Goal: Information Seeking & Learning: Learn about a topic

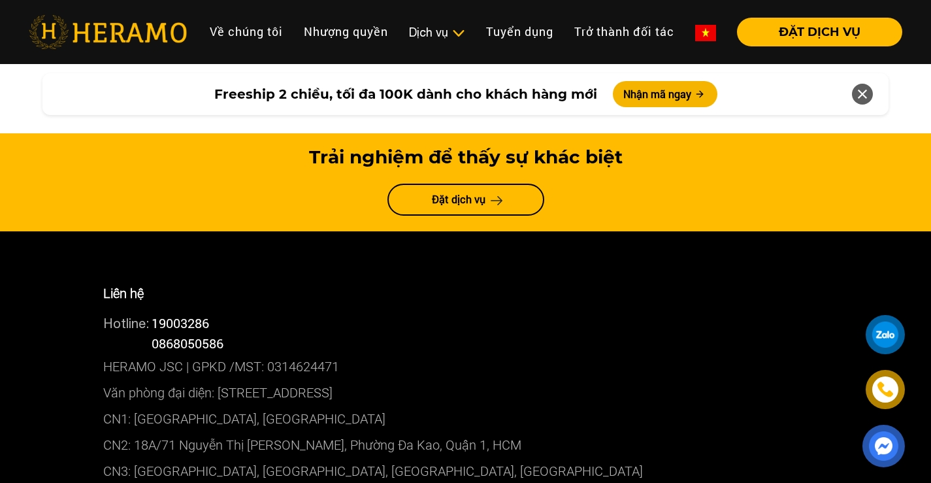
scroll to position [7186, 0]
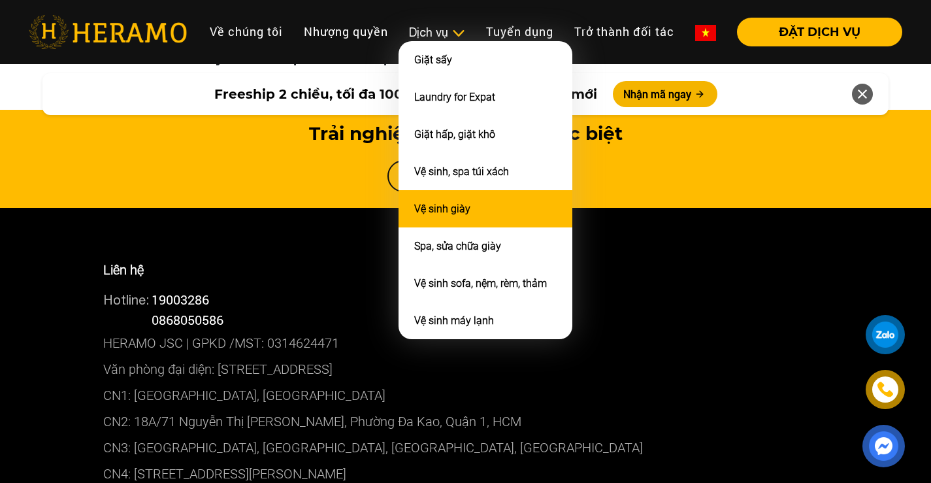
click at [461, 214] on link "Vệ sinh giày" at bounding box center [442, 209] width 56 height 12
click at [466, 211] on link "Vệ sinh giày" at bounding box center [442, 209] width 56 height 12
click at [461, 215] on link "Vệ sinh giày" at bounding box center [442, 209] width 56 height 12
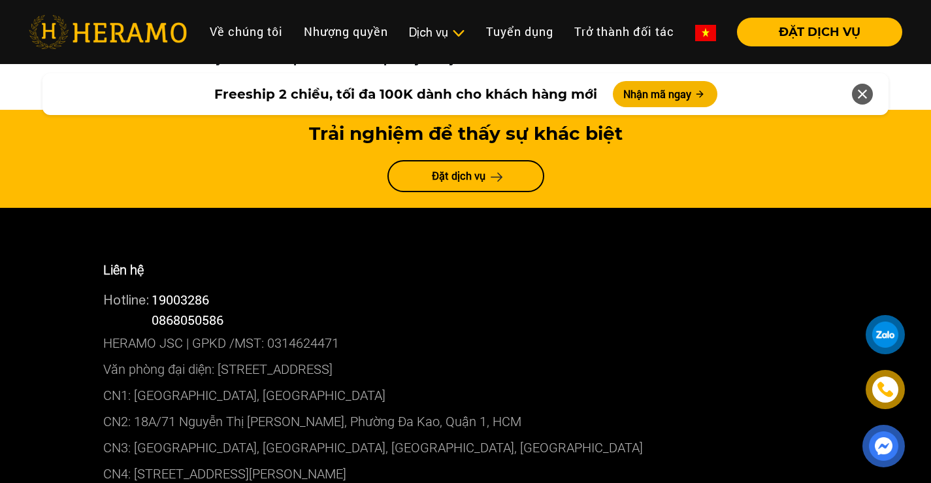
click at [413, 7] on header "Toggle Về chúng tôi Nhượng quyền thương hiệu Nhượng quyền Dịch vụ Dịch vụ Giặt …" at bounding box center [465, 32] width 931 height 64
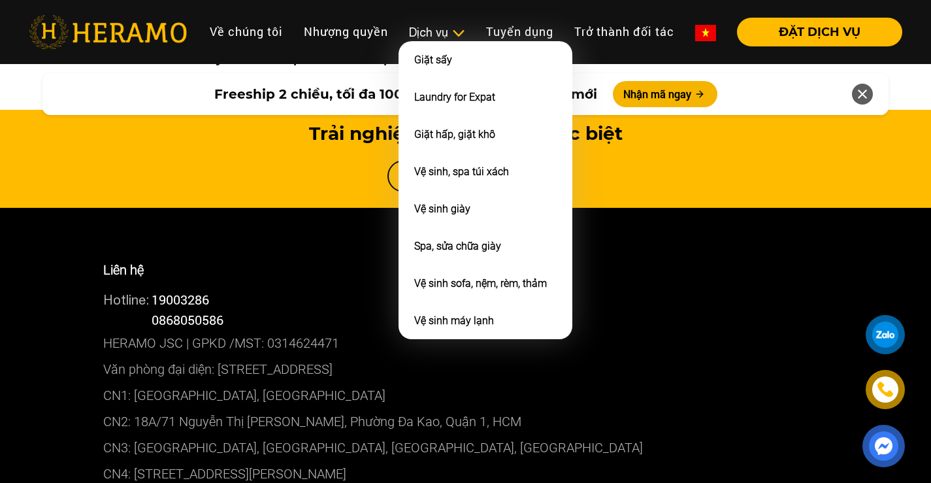
click at [418, 24] on div "Dịch vụ" at bounding box center [437, 33] width 56 height 18
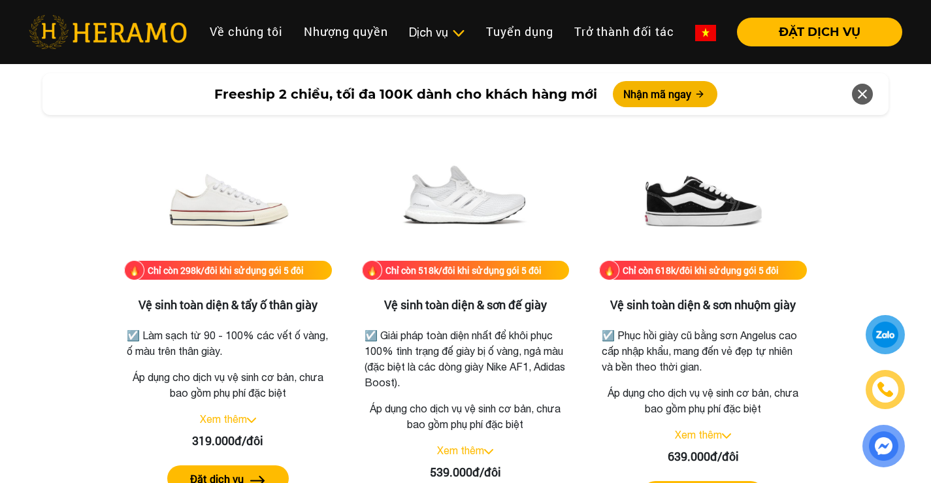
scroll to position [2708, 0]
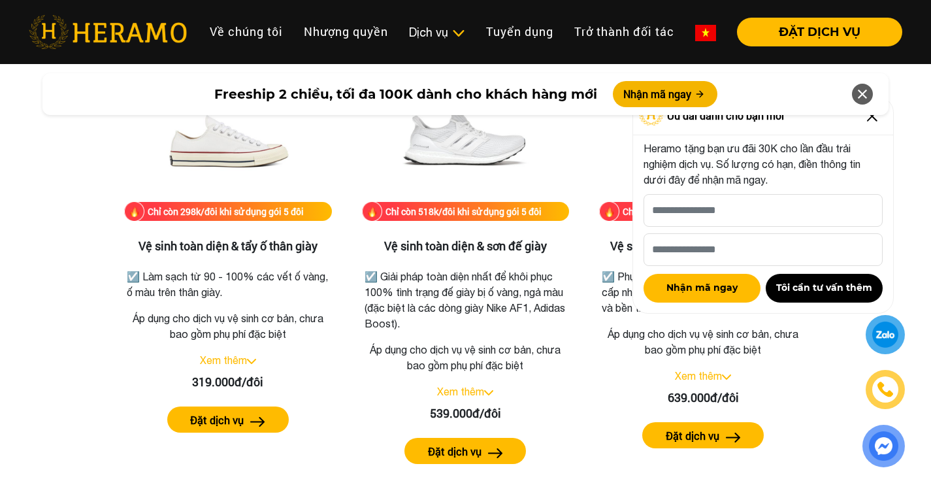
click at [869, 99] on icon at bounding box center [863, 94] width 16 height 24
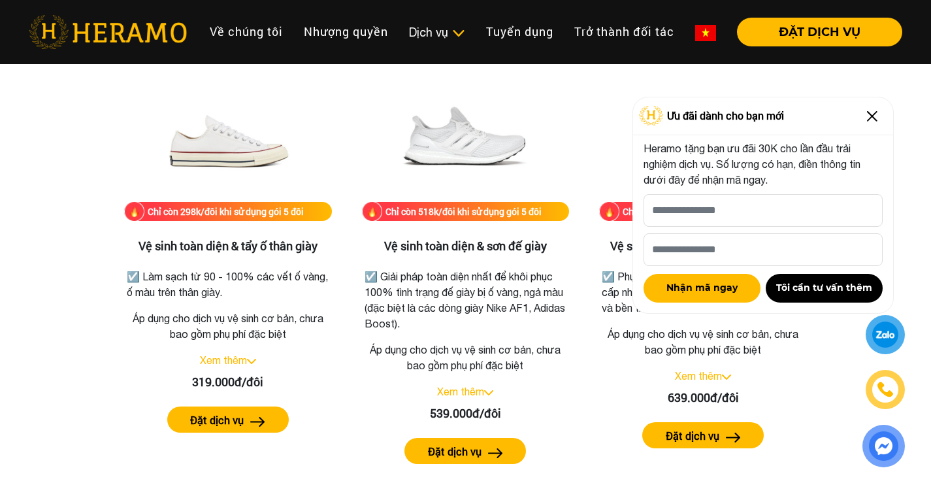
click at [877, 122] on img at bounding box center [872, 116] width 21 height 21
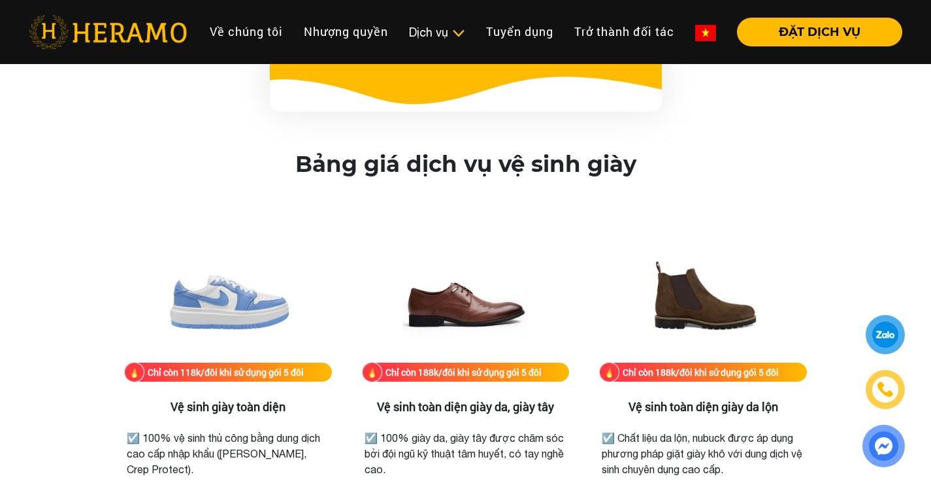
scroll to position [1794, 0]
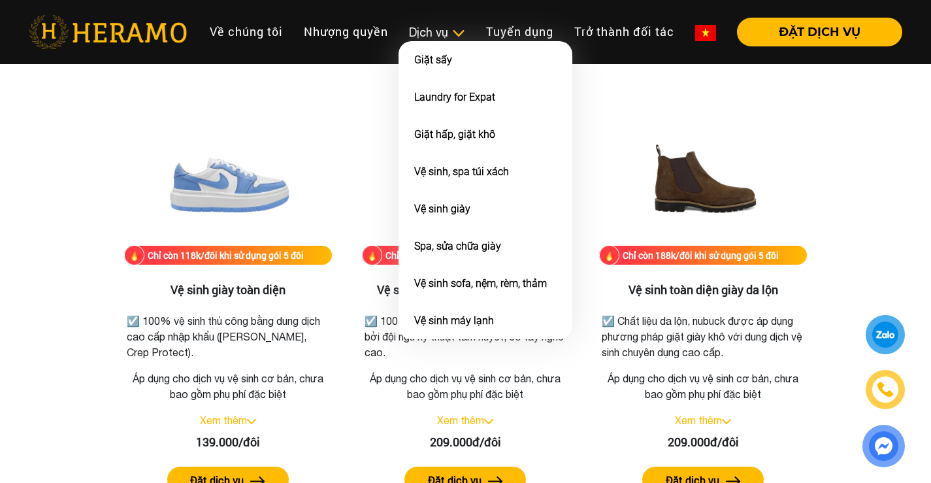
click at [426, 24] on div "Dịch vụ" at bounding box center [437, 33] width 56 height 18
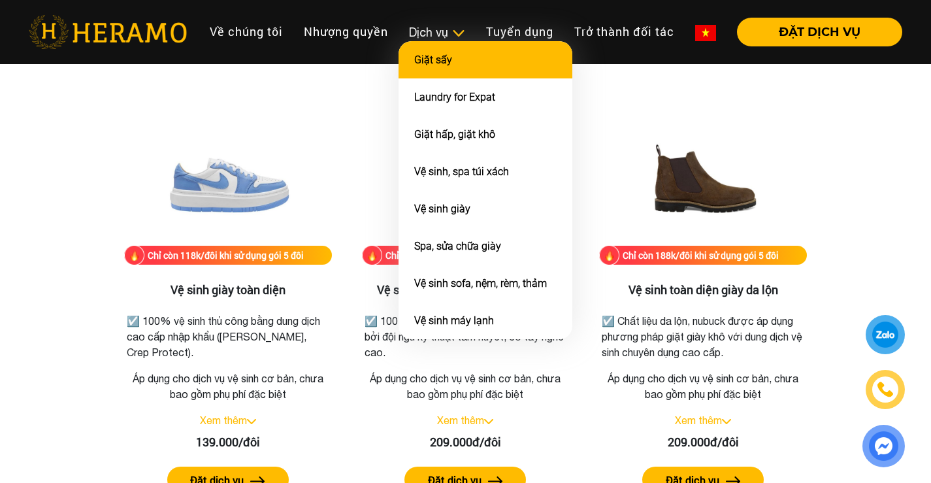
click at [443, 66] on link "Giặt sấy" at bounding box center [433, 60] width 38 height 12
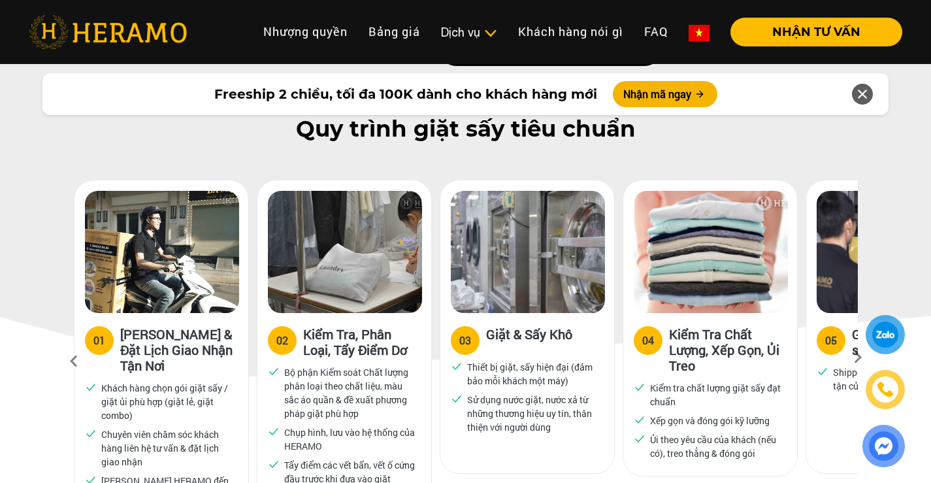
scroll to position [688, 0]
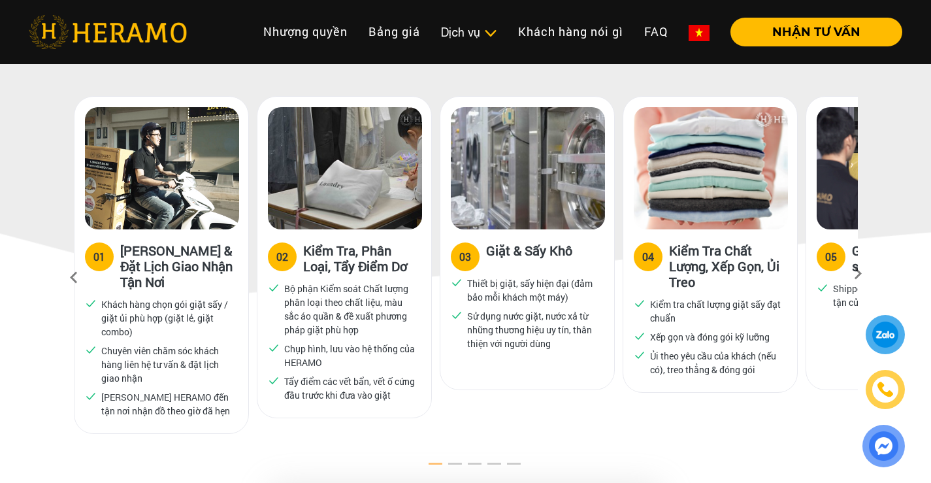
click at [453, 461] on button "2" at bounding box center [446, 467] width 13 height 13
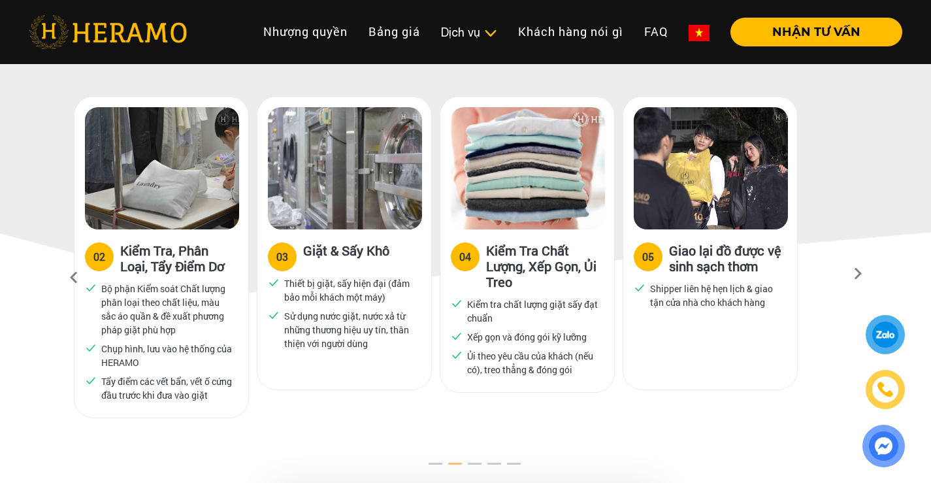
click at [860, 274] on icon at bounding box center [858, 278] width 24 height 8
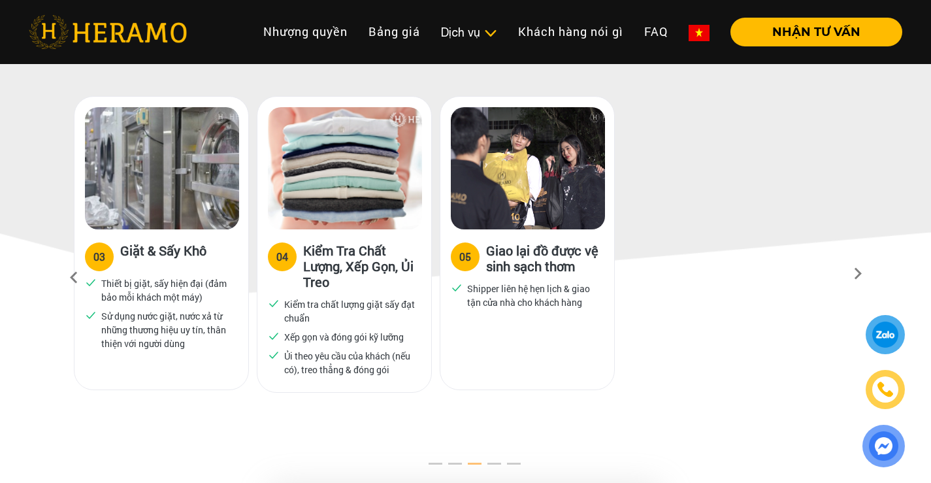
click at [860, 274] on icon at bounding box center [858, 278] width 24 height 8
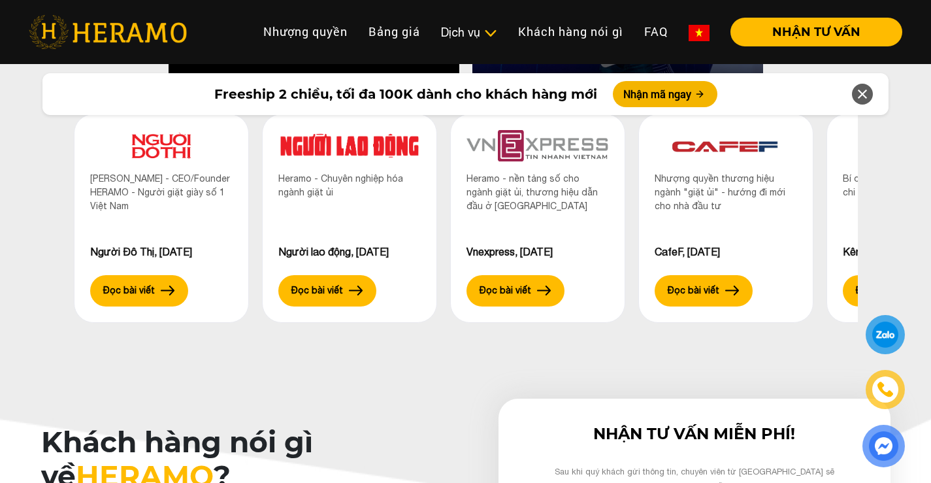
scroll to position [3711, 0]
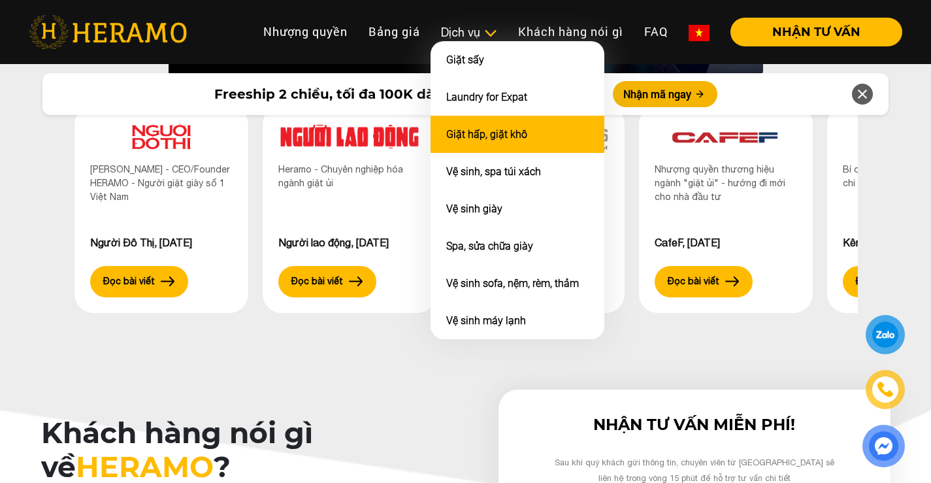
click at [522, 133] on link "Giặt hấp, giặt khô" at bounding box center [486, 134] width 81 height 12
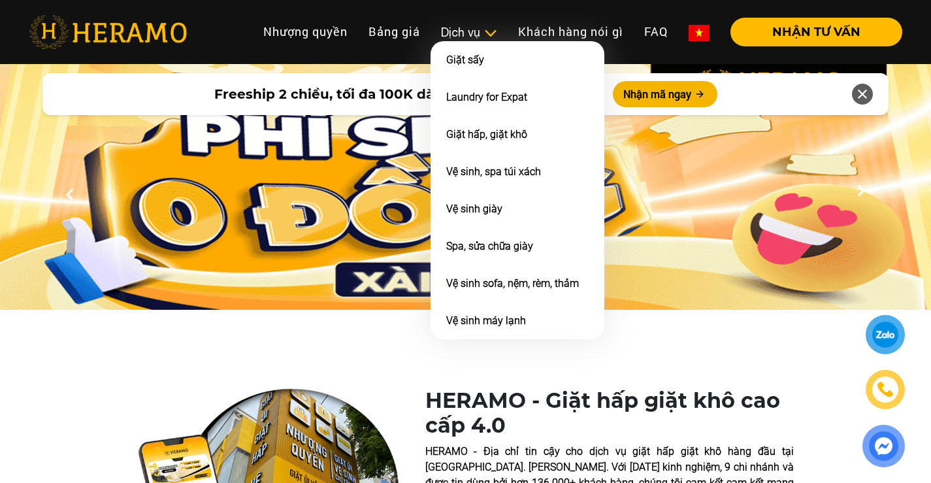
click at [475, 32] on div "Dịch vụ" at bounding box center [469, 33] width 56 height 18
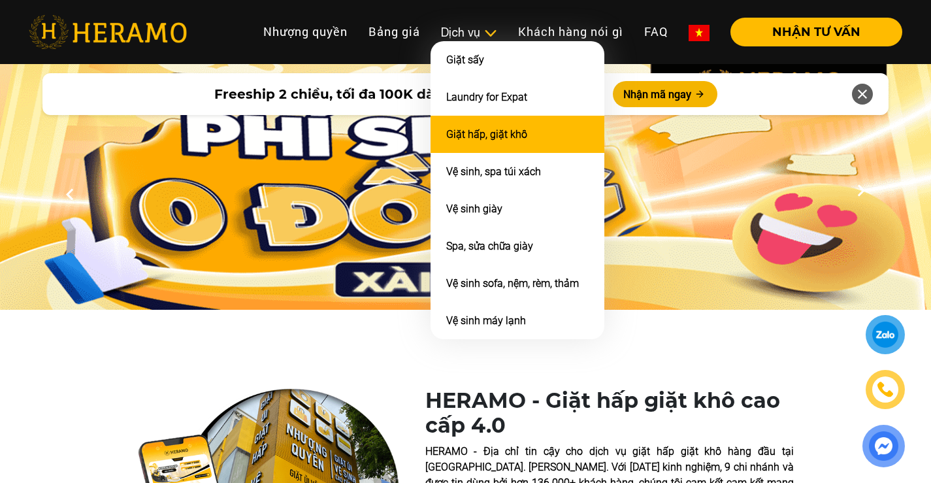
click at [490, 137] on link "Giặt hấp, giặt khô" at bounding box center [486, 134] width 81 height 12
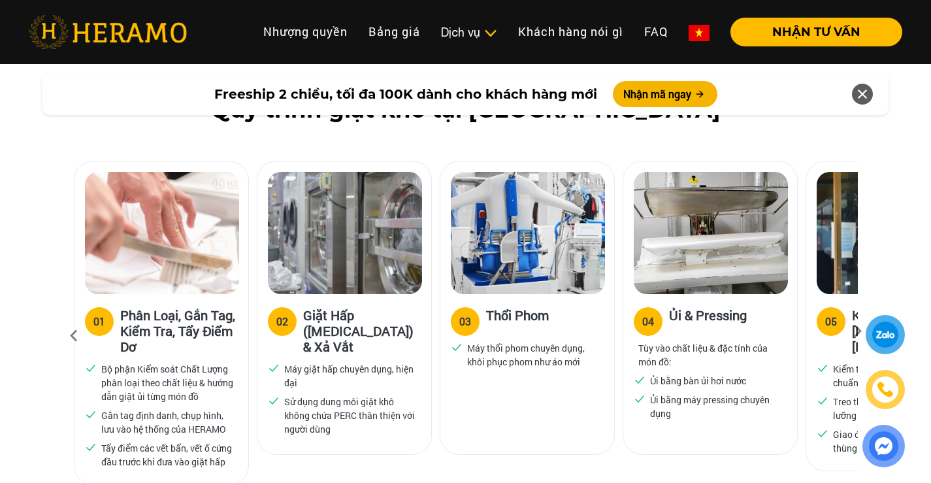
click at [858, 331] on icon at bounding box center [858, 335] width 24 height 8
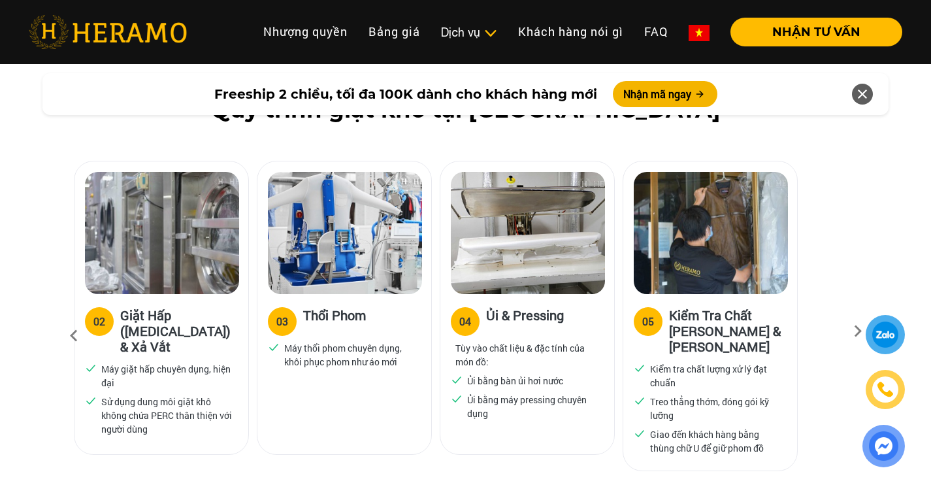
click at [858, 331] on icon at bounding box center [858, 335] width 24 height 8
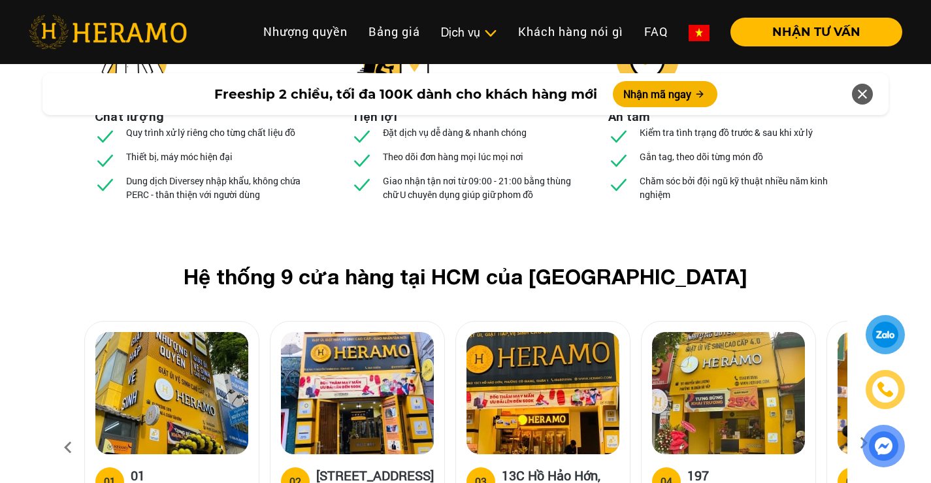
scroll to position [4942, 0]
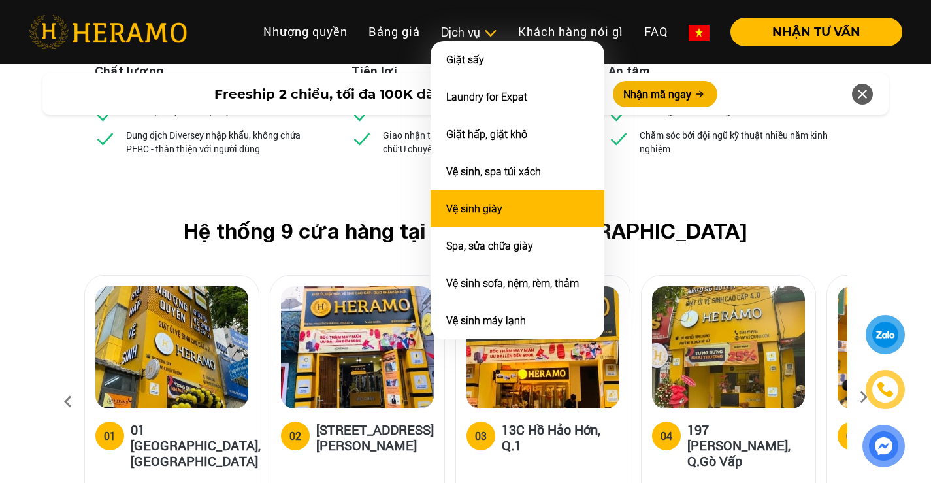
click at [490, 214] on link "Vệ sinh giày" at bounding box center [474, 209] width 56 height 12
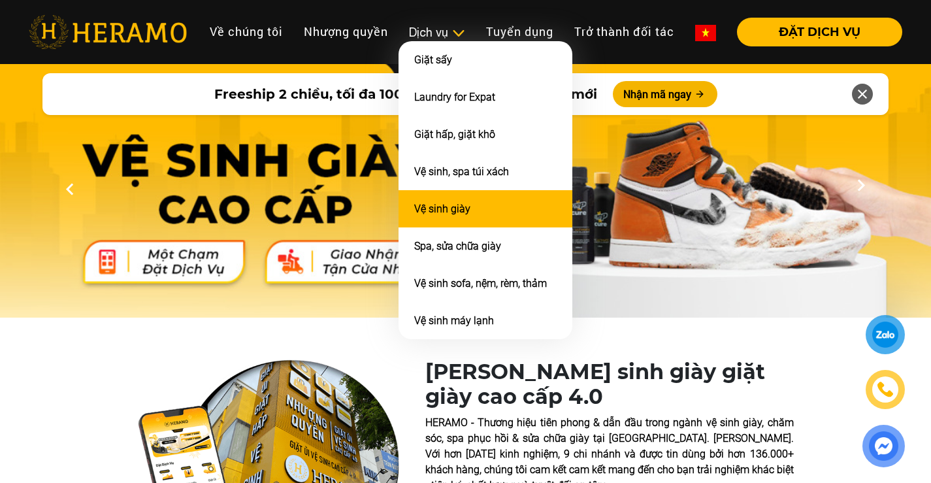
click at [437, 214] on link "Vệ sinh giày" at bounding box center [442, 209] width 56 height 12
click at [444, 215] on link "Vệ sinh giày" at bounding box center [442, 209] width 56 height 12
click at [410, 218] on li "Vệ sinh giày" at bounding box center [486, 208] width 174 height 37
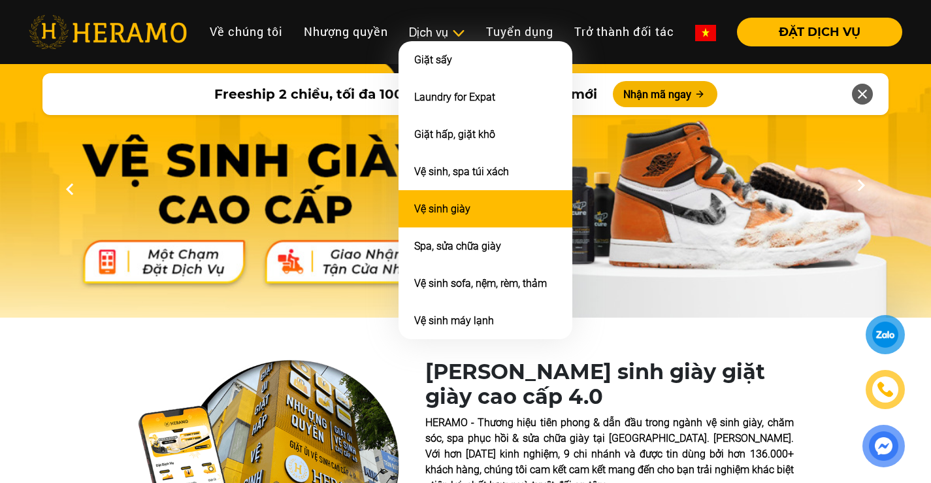
click at [416, 215] on link "Vệ sinh giày" at bounding box center [442, 209] width 56 height 12
click at [437, 214] on link "Vệ sinh giày" at bounding box center [442, 209] width 56 height 12
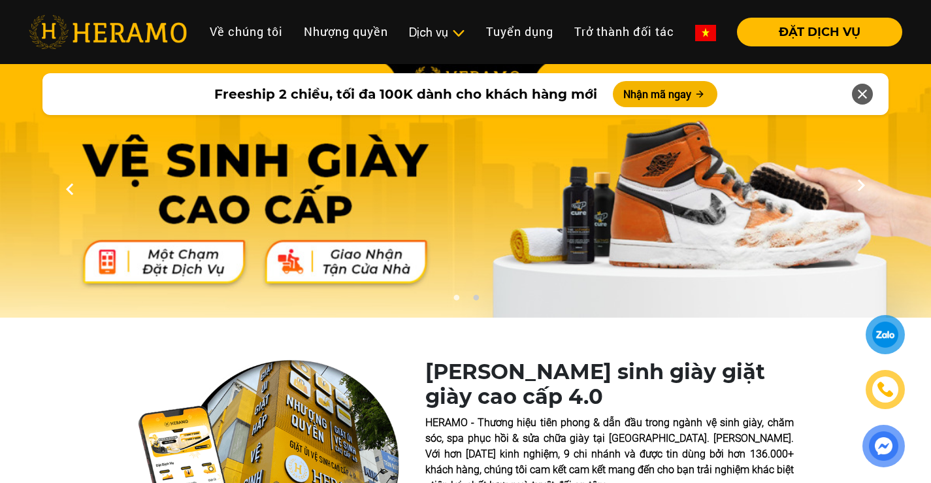
click at [143, 26] on img at bounding box center [108, 32] width 158 height 34
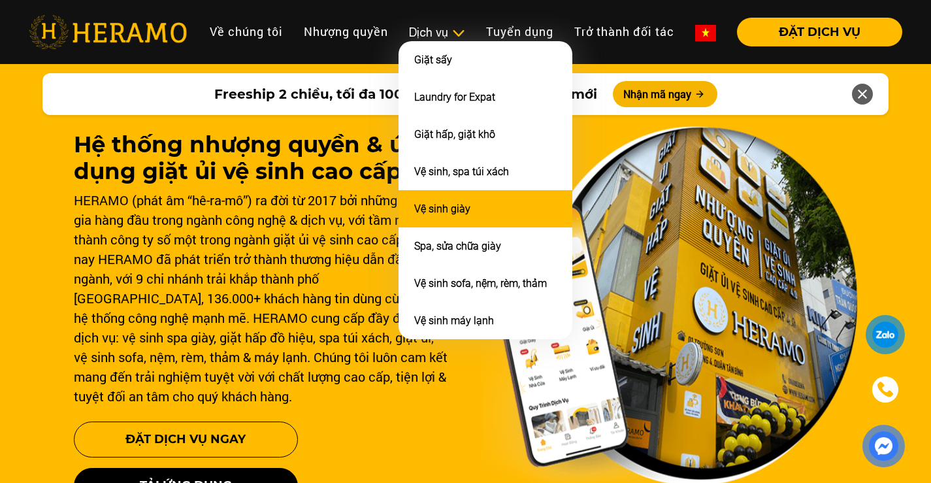
click at [444, 211] on link "Vệ sinh giày" at bounding box center [442, 209] width 56 height 12
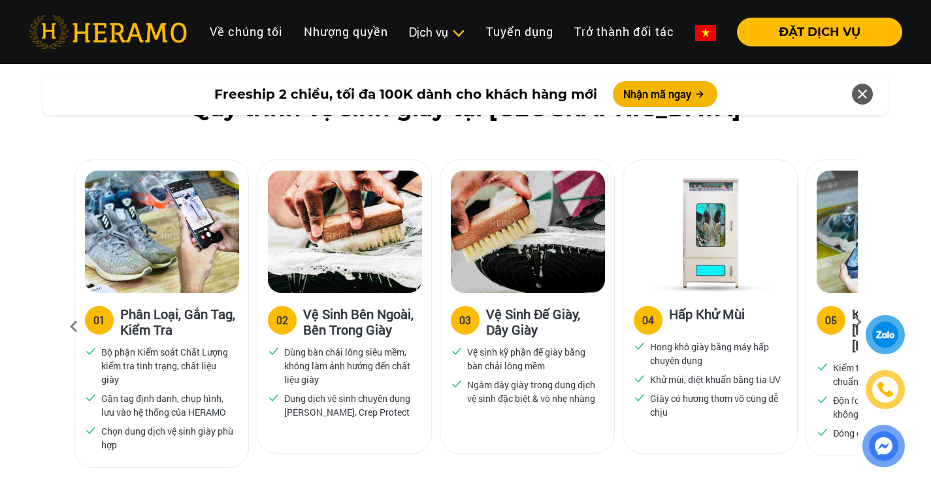
scroll to position [856, 0]
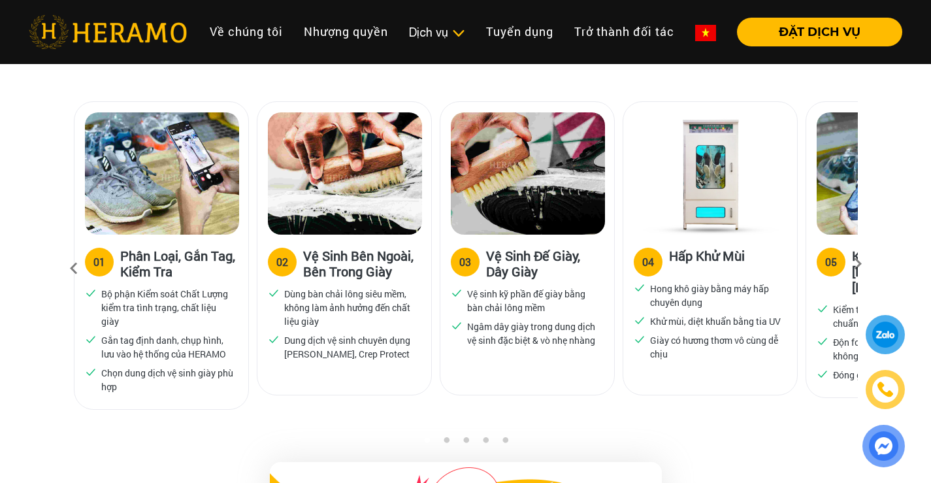
click at [859, 264] on icon at bounding box center [858, 268] width 24 height 8
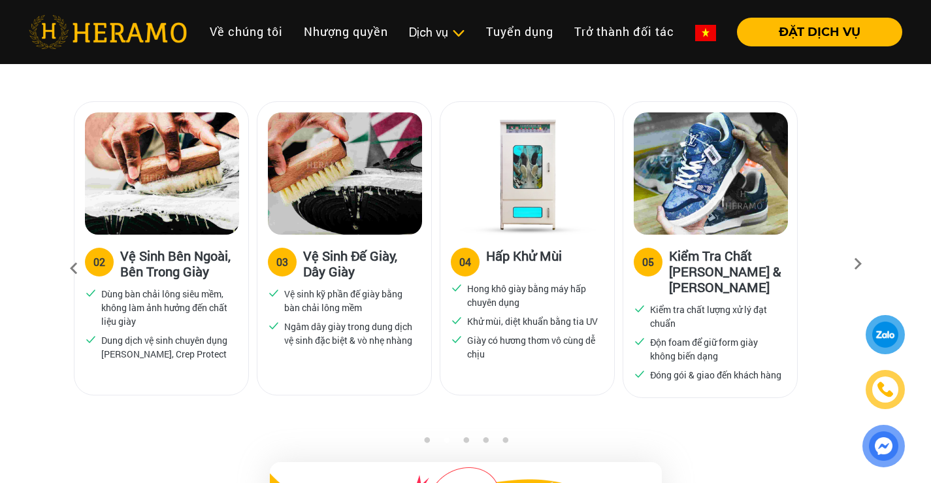
click at [859, 264] on icon at bounding box center [858, 268] width 24 height 8
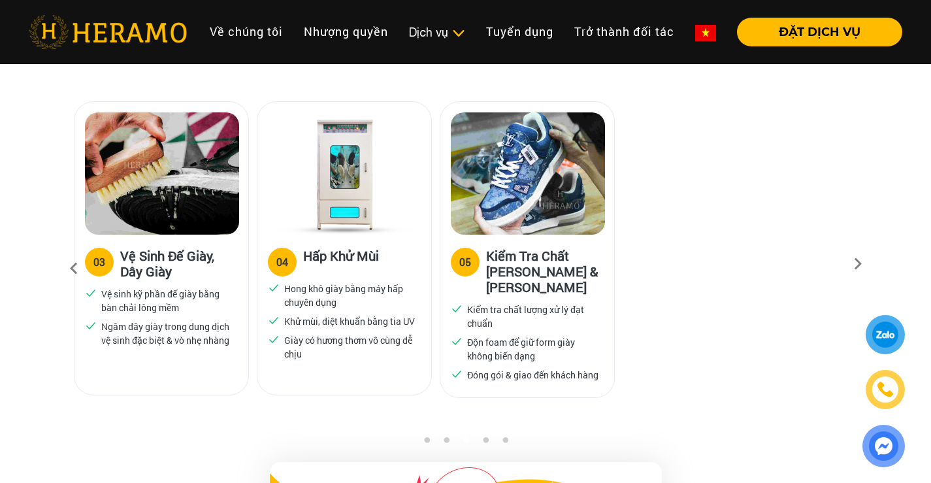
click at [859, 264] on icon at bounding box center [858, 268] width 24 height 8
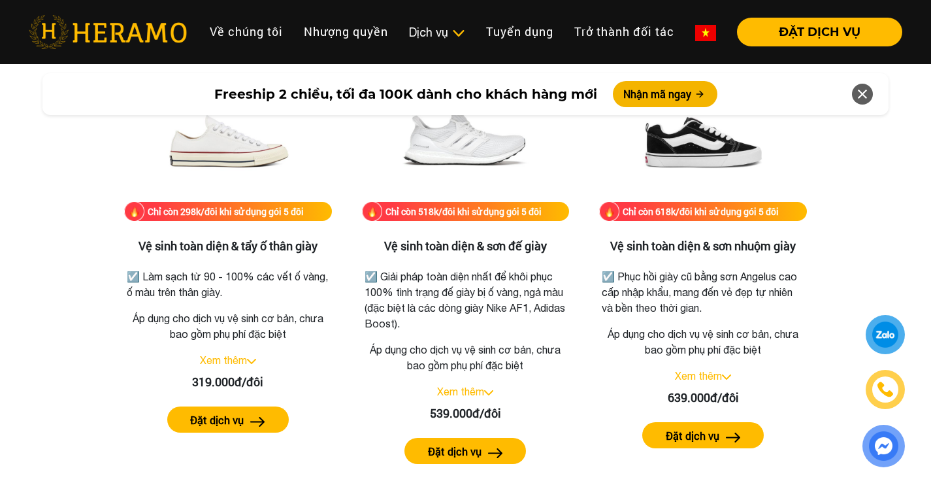
scroll to position [2696, 0]
